Goal: Information Seeking & Learning: Learn about a topic

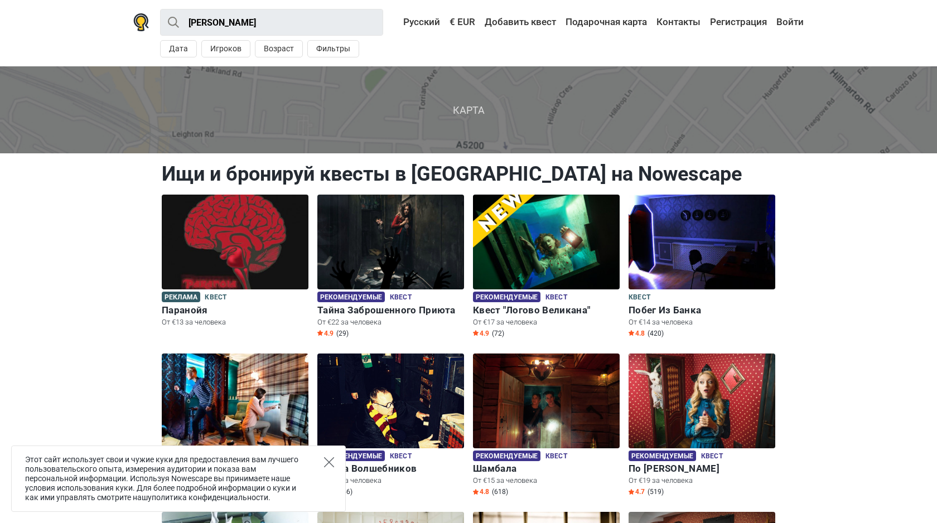
click at [331, 459] on icon "Close" at bounding box center [329, 462] width 10 height 10
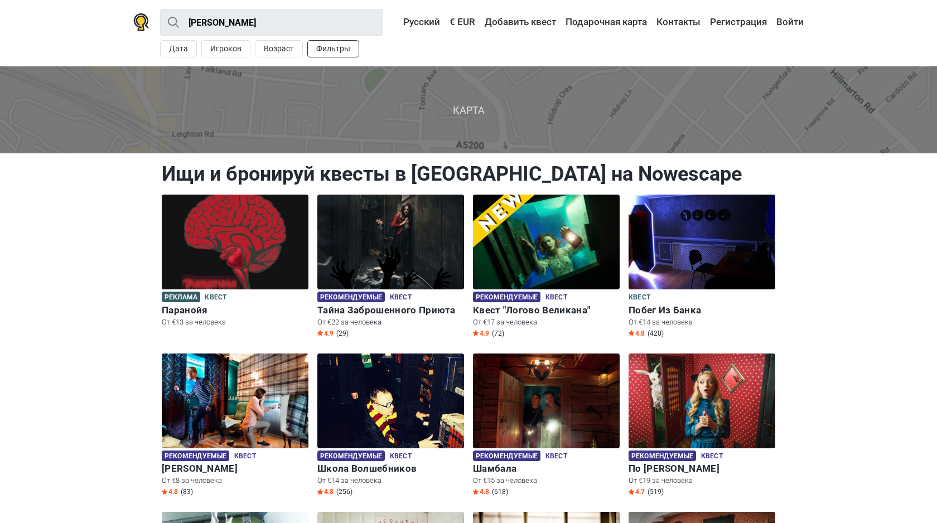
click at [329, 50] on button "Фильтры" at bounding box center [333, 48] width 52 height 17
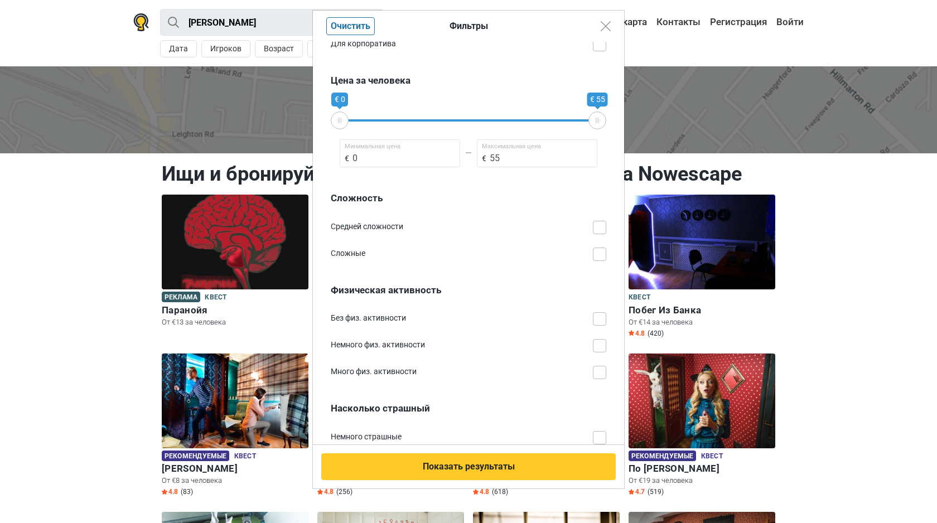
scroll to position [610, 0]
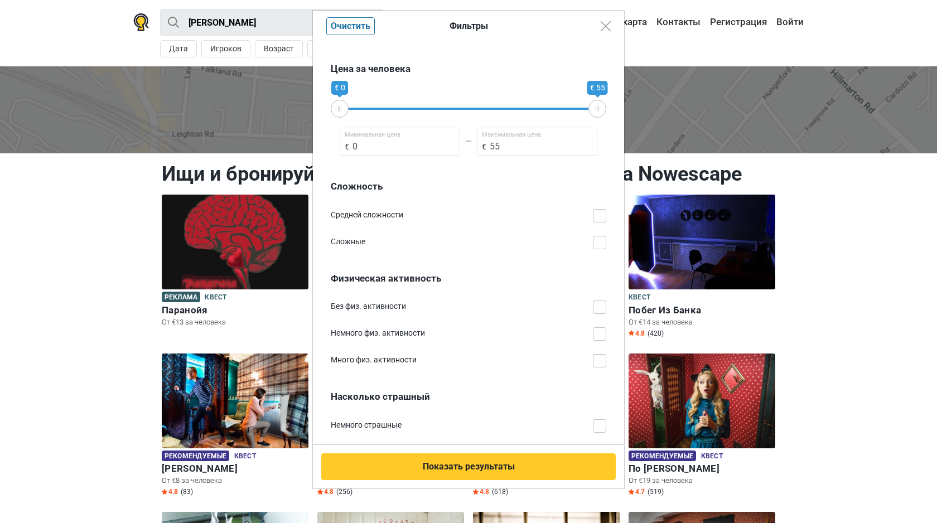
click at [599, 215] on span at bounding box center [599, 215] width 13 height 13
click at [606, 209] on input "Средней сложности" at bounding box center [606, 209] width 0 height 0
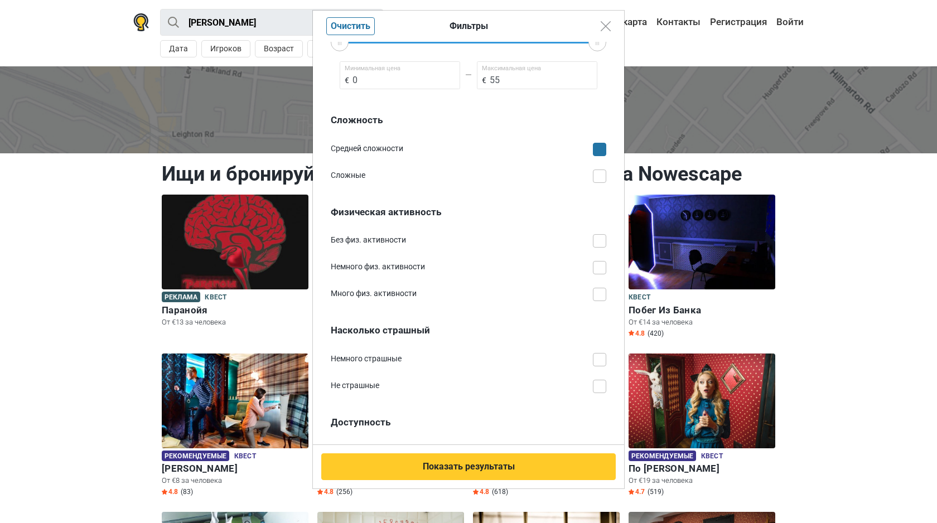
scroll to position [708, 0]
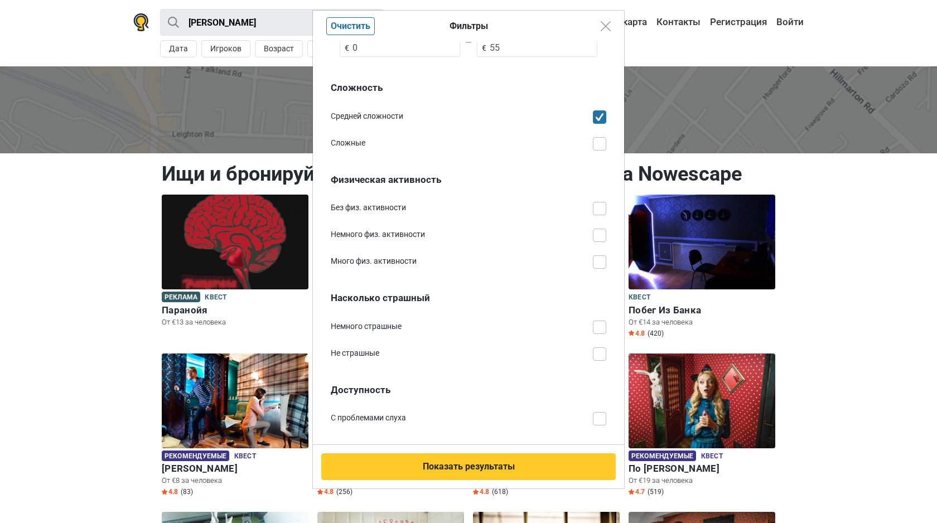
click at [601, 330] on span at bounding box center [599, 327] width 13 height 13
click at [606, 321] on input "Немного страшные" at bounding box center [606, 321] width 0 height 0
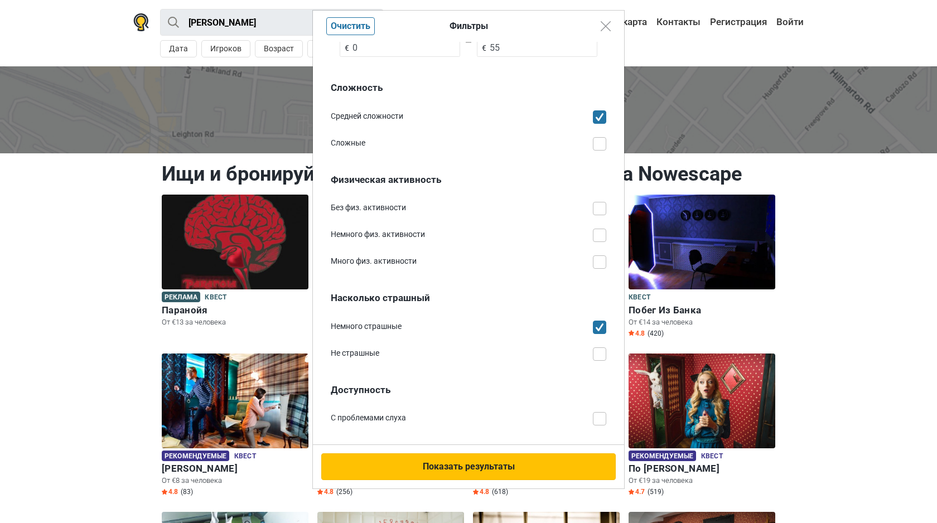
click at [517, 464] on button "Показать результаты" at bounding box center [468, 467] width 295 height 27
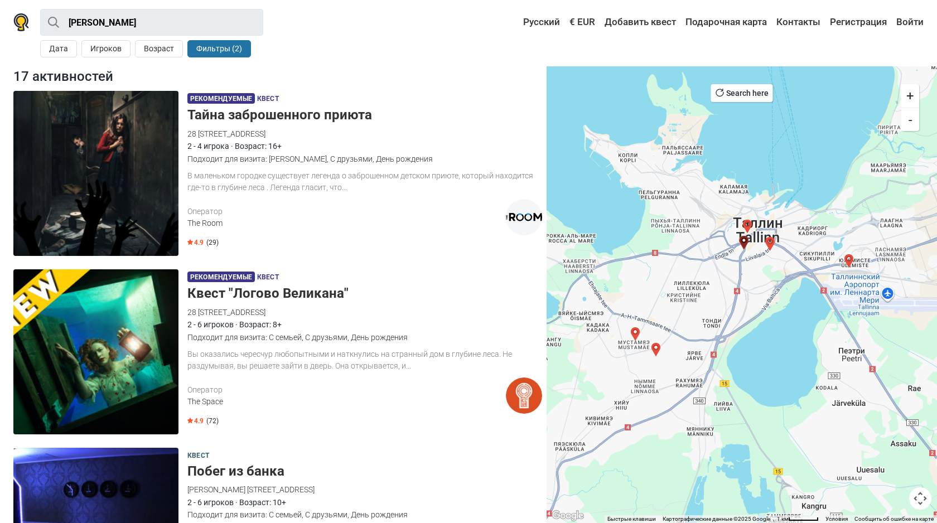
click at [138, 336] on img at bounding box center [95, 351] width 165 height 165
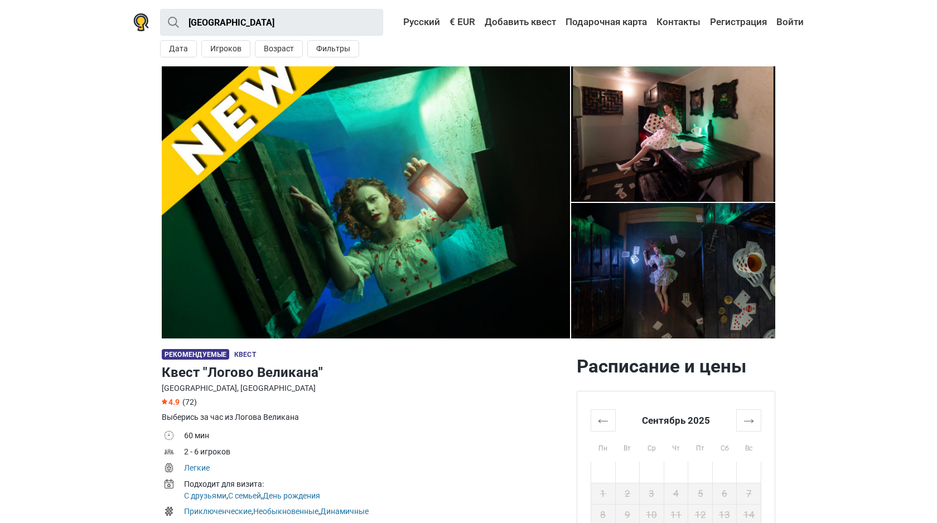
click at [668, 152] on img at bounding box center [673, 134] width 204 height 136
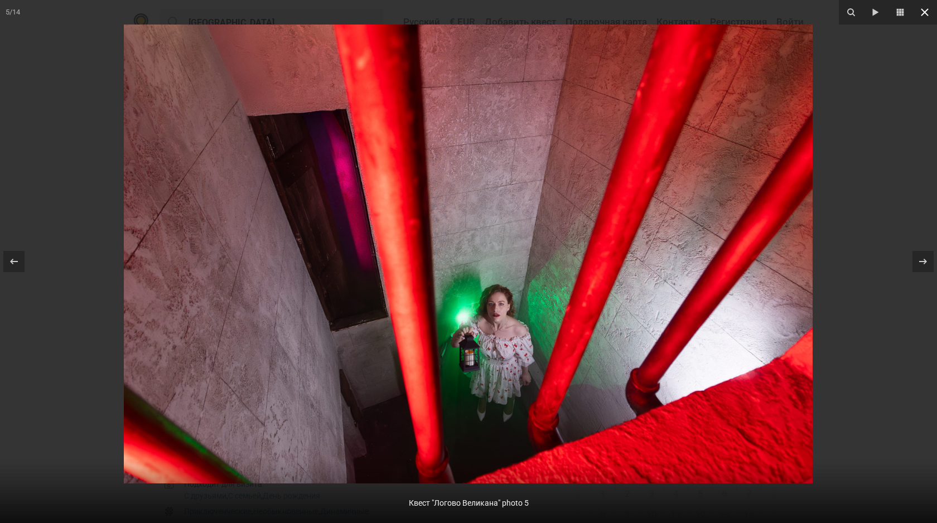
click at [918, 16] on icon at bounding box center [924, 12] width 13 height 13
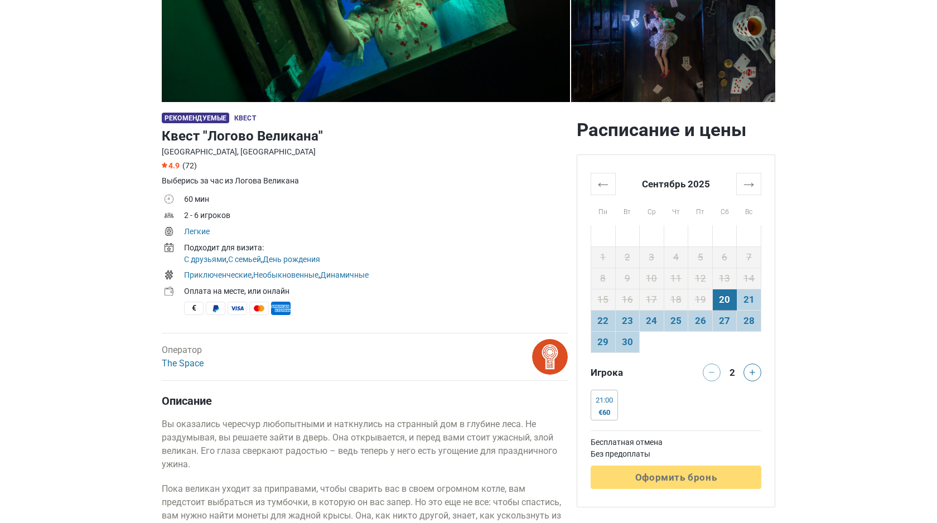
scroll to position [226, 0]
